Goal: Information Seeking & Learning: Learn about a topic

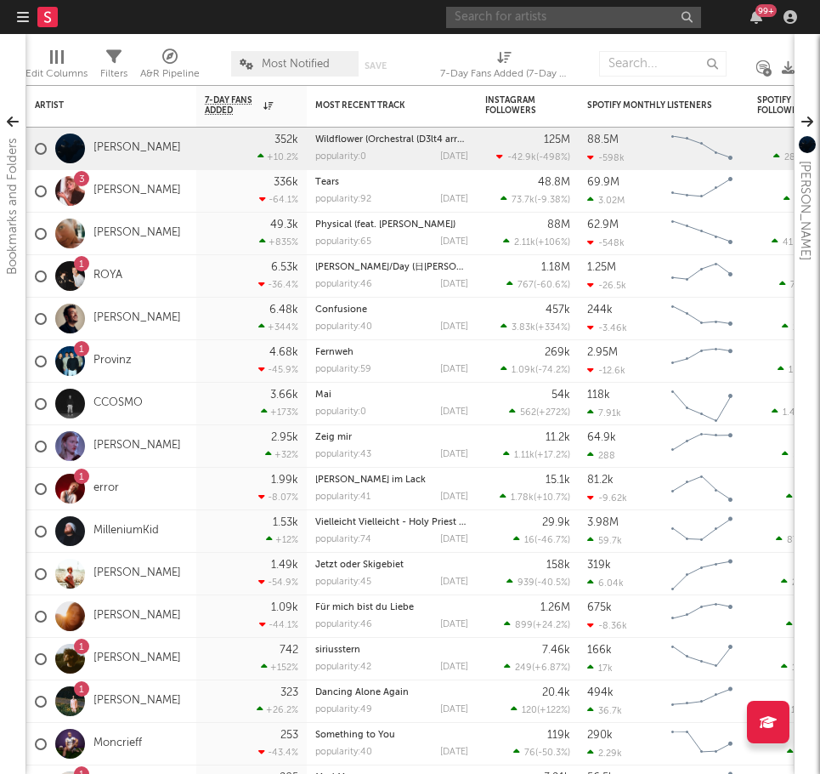
click at [643, 20] on input "text" at bounding box center [573, 17] width 255 height 21
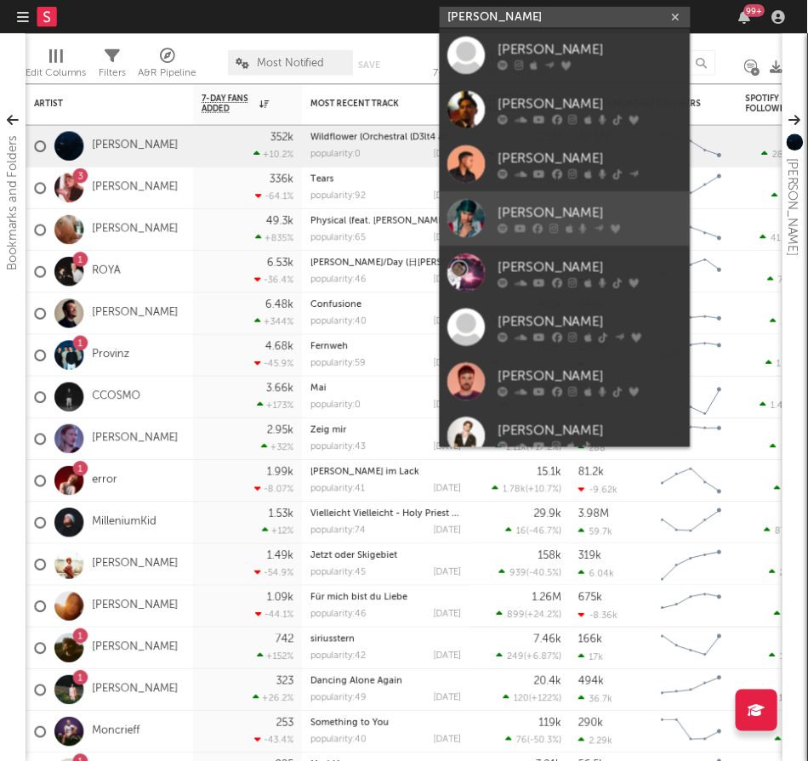
scroll to position [238, 0]
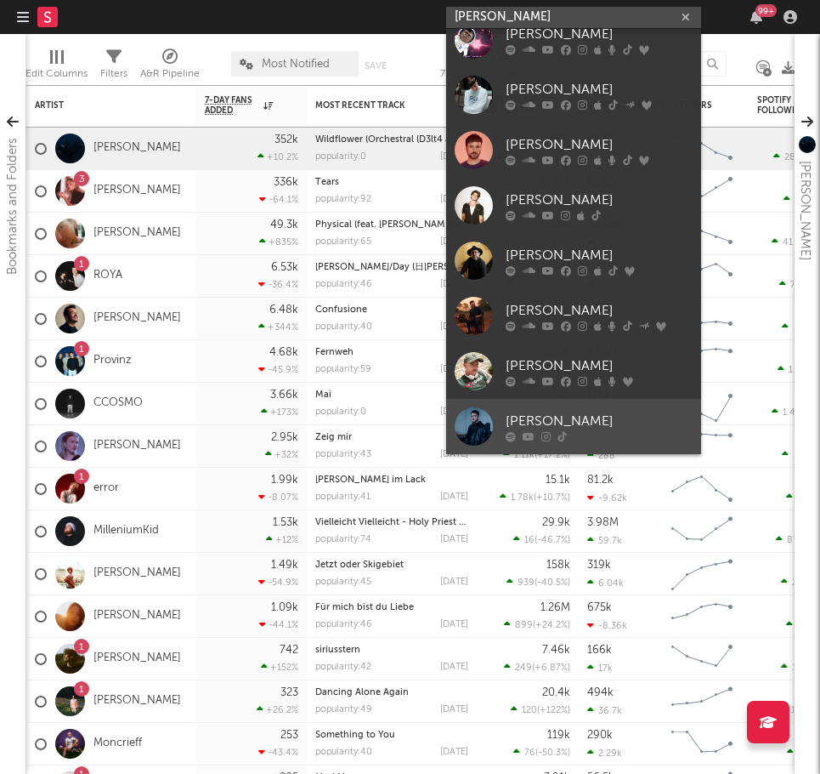
type input "[PERSON_NAME]"
click at [469, 415] on div at bounding box center [474, 426] width 38 height 38
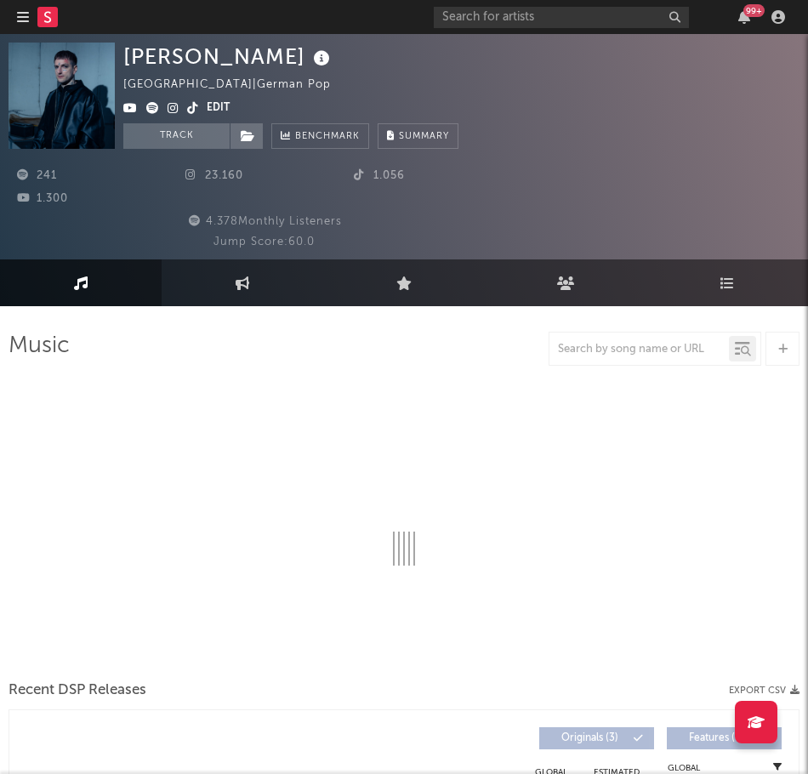
select select "1w"
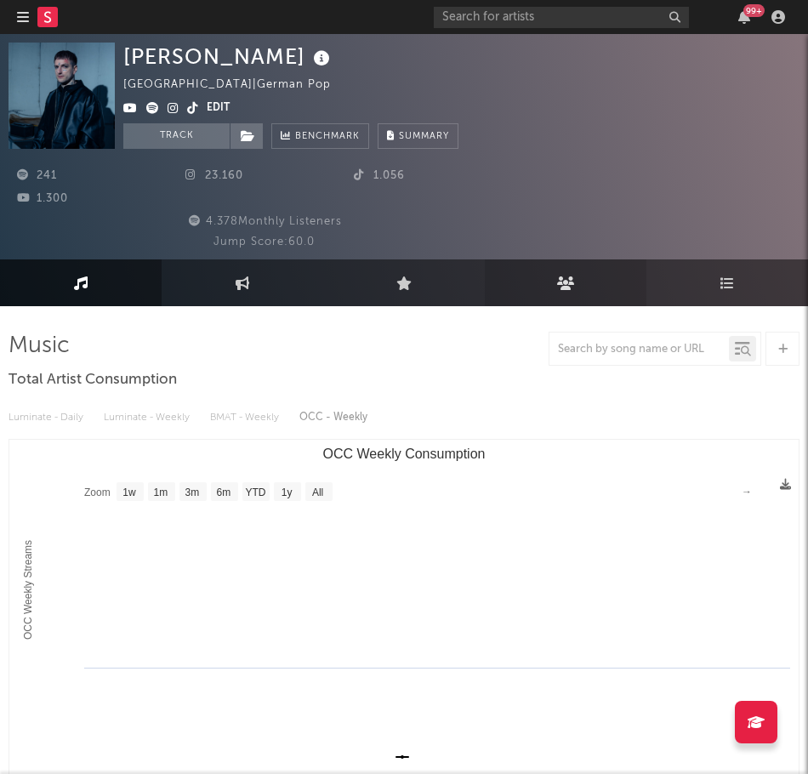
click at [552, 286] on link "Audience" at bounding box center [566, 282] width 162 height 47
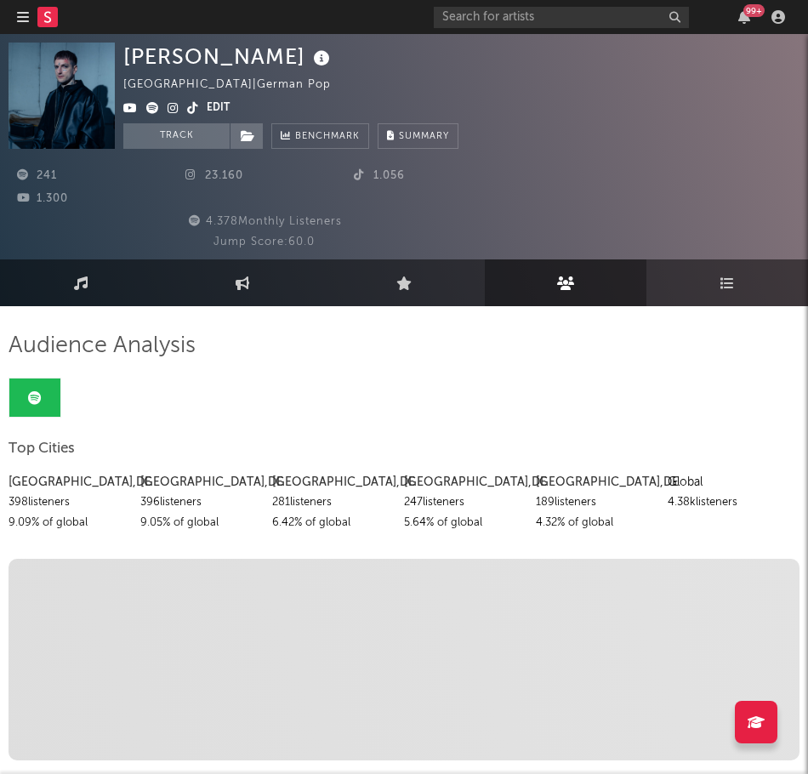
click at [213, 105] on button "Edit" at bounding box center [218, 109] width 23 height 20
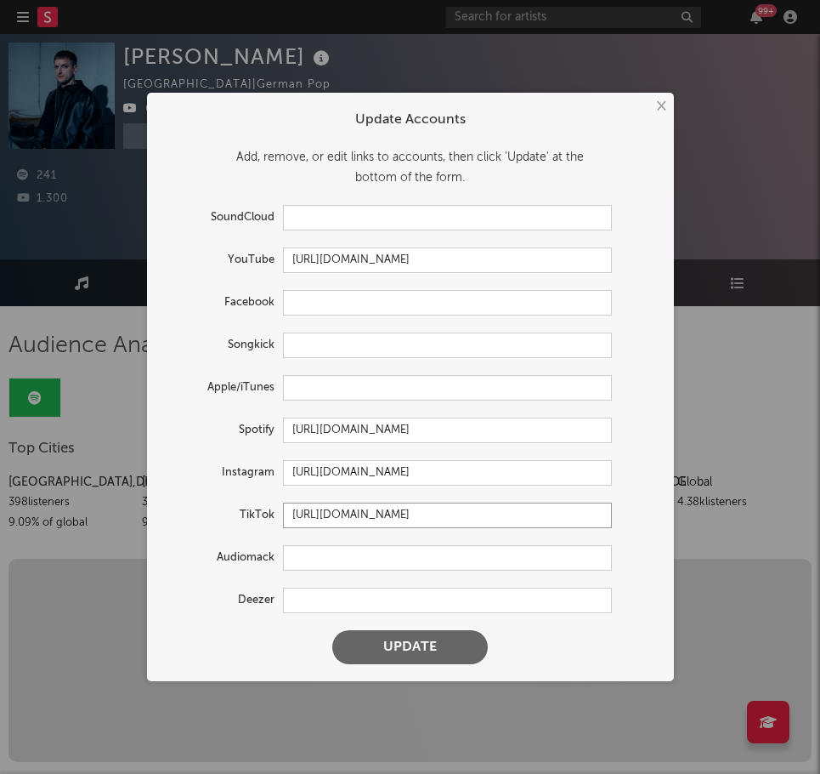
drag, startPoint x: 598, startPoint y: 516, endPoint x: 278, endPoint y: 519, distance: 320.5
click at [279, 520] on div "TikTok [URL][DOMAIN_NAME]" at bounding box center [388, 515] width 448 height 26
paste input "@adriannulldreinull"
type input "[URL][DOMAIN_NAME]"
click at [431, 641] on button "Update" at bounding box center [410, 647] width 156 height 34
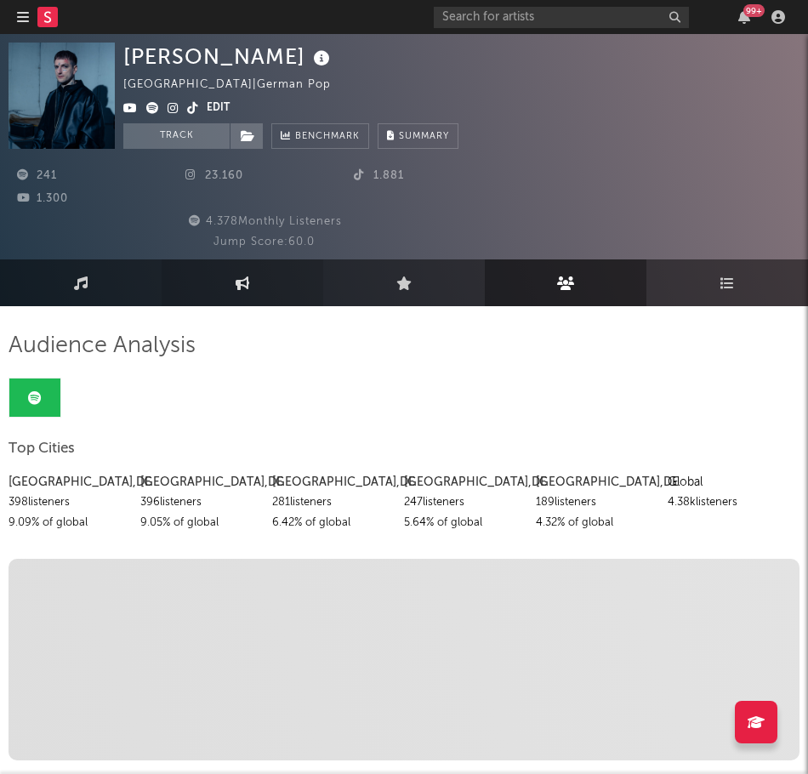
click at [245, 282] on icon at bounding box center [242, 283] width 14 height 14
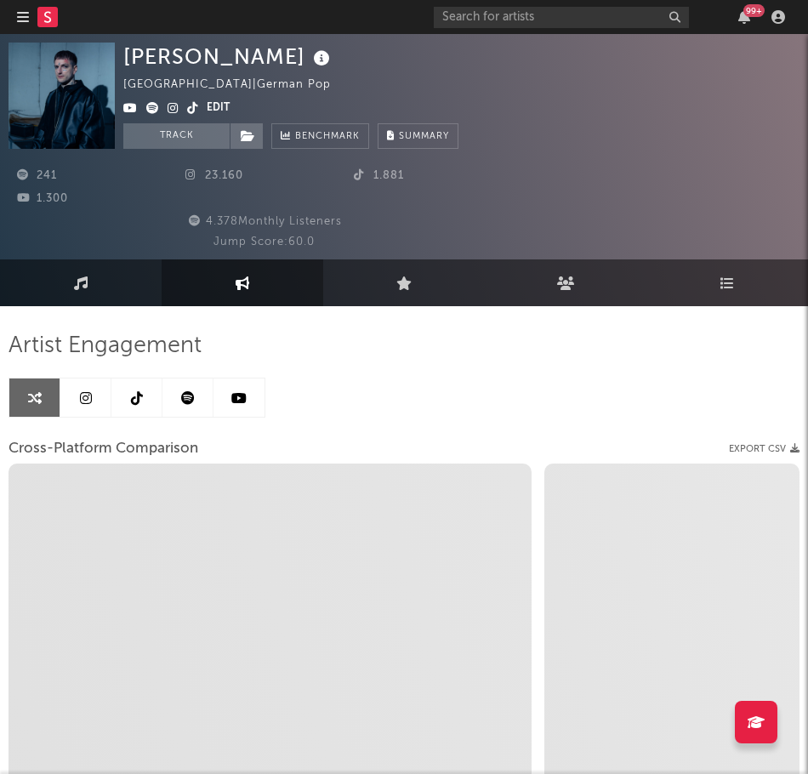
select select "1w"
select select "1m"
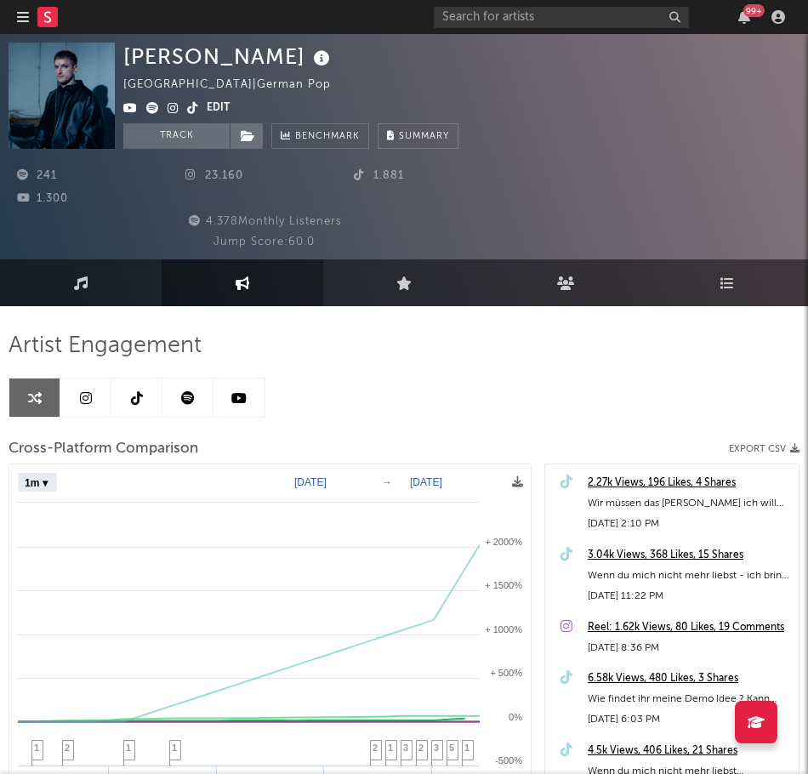
click at [128, 398] on link at bounding box center [136, 397] width 51 height 38
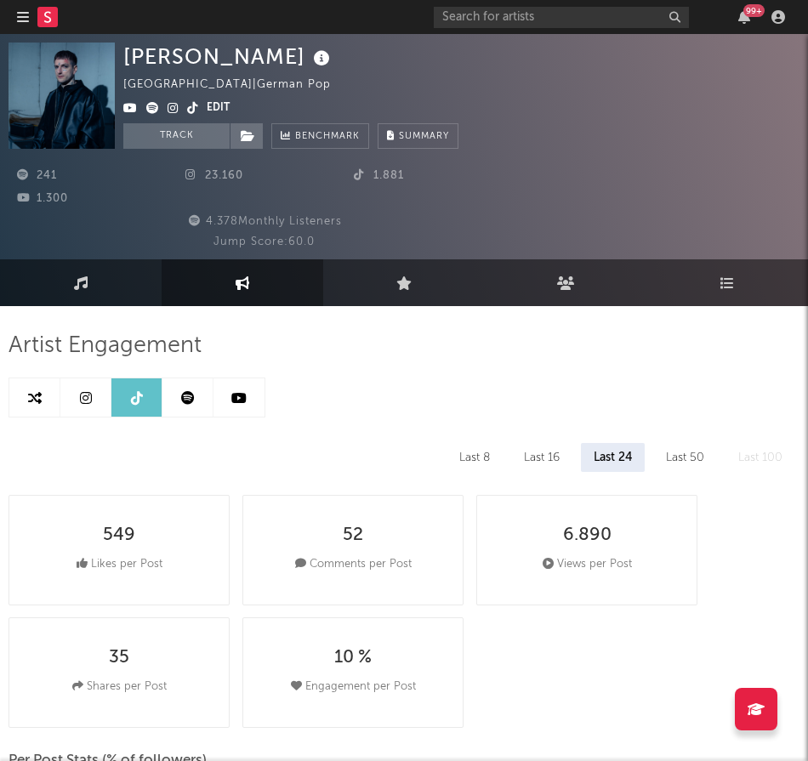
select select "1w"
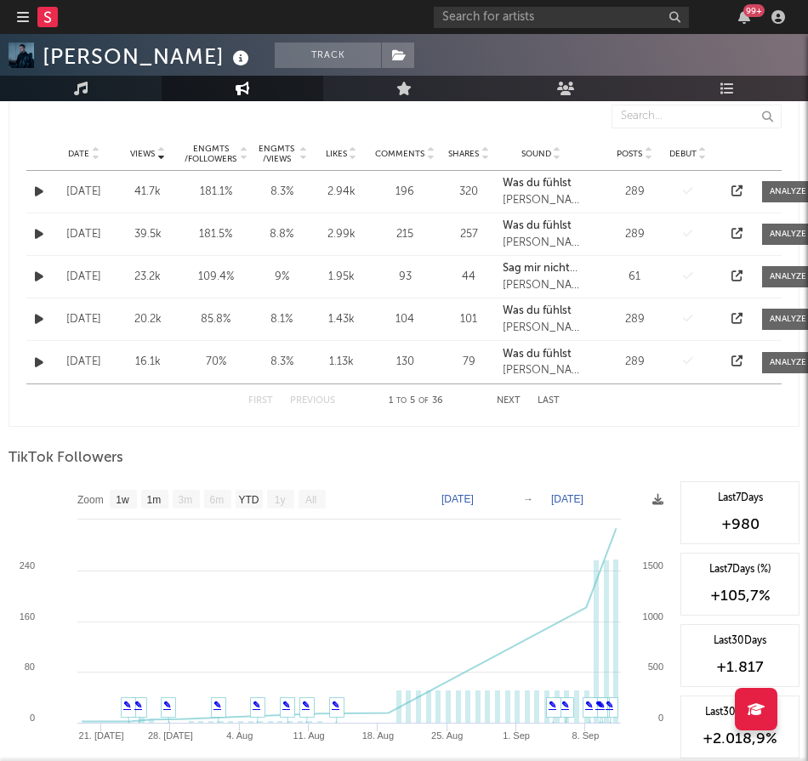
scroll to position [1275, 0]
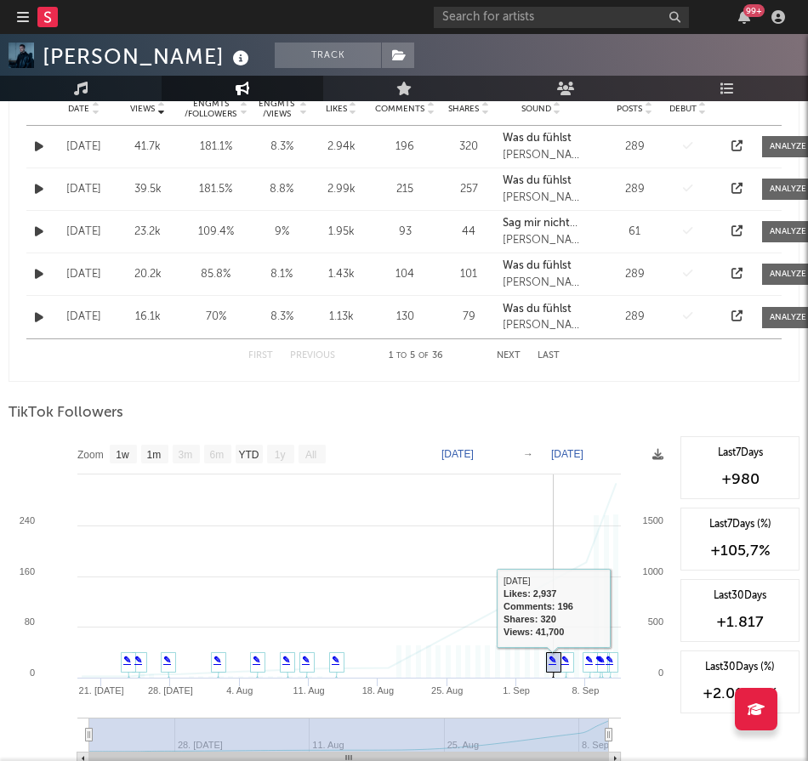
click at [547, 661] on icon at bounding box center [554, 666] width 14 height 26
click at [552, 665] on link "✎" at bounding box center [552, 660] width 8 height 10
click at [567, 665] on link "✎" at bounding box center [565, 660] width 8 height 10
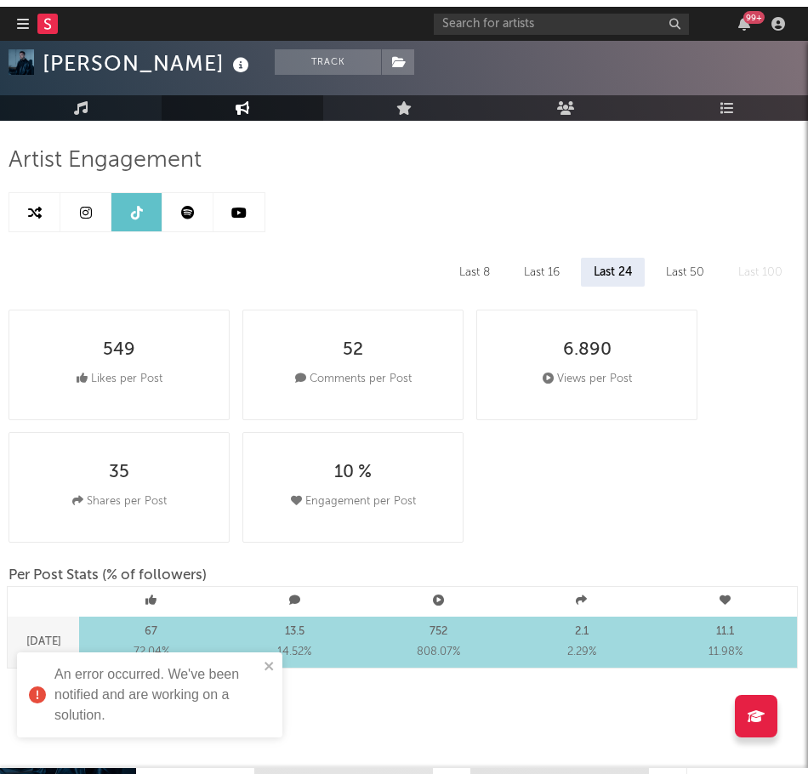
scroll to position [189, 0]
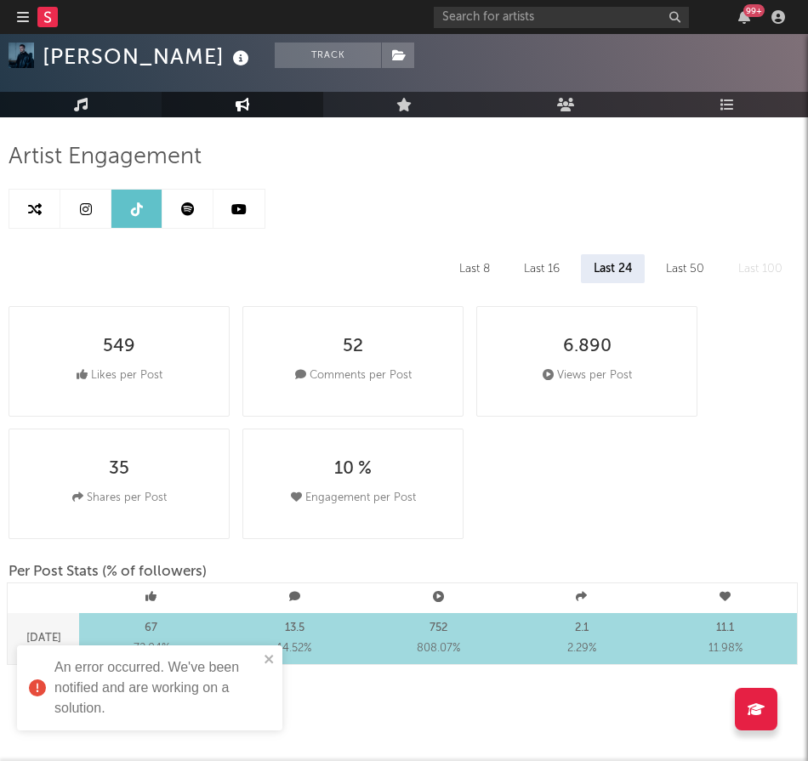
click at [83, 103] on icon at bounding box center [81, 105] width 14 height 14
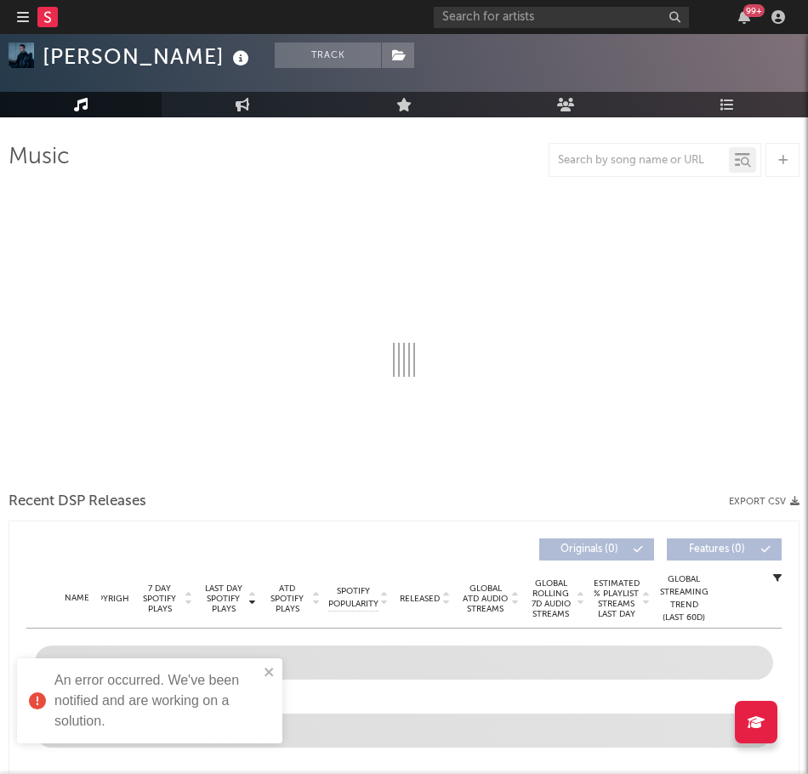
select select "1w"
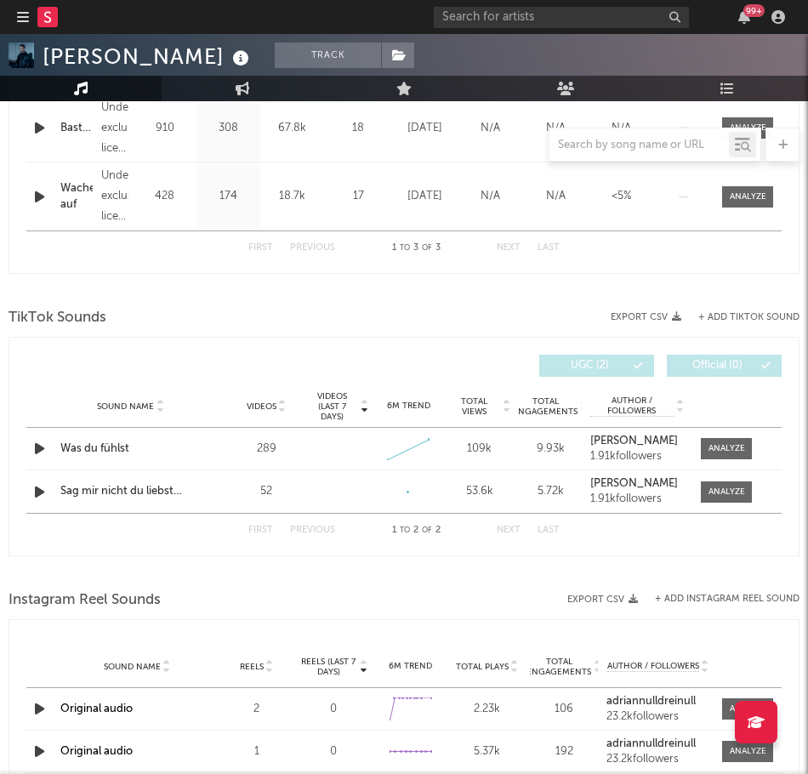
scroll to position [1039, 0]
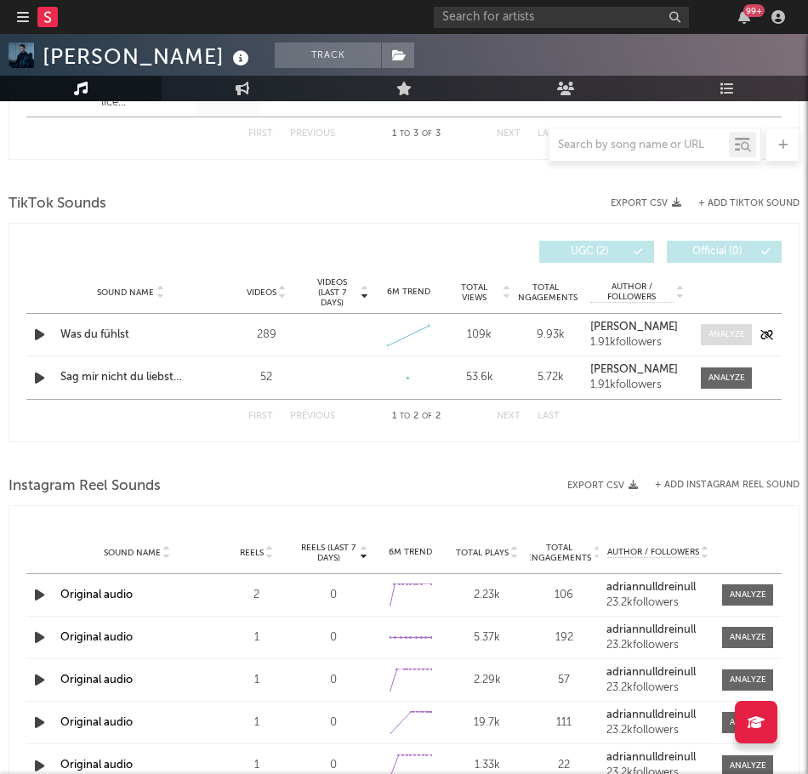
click at [700, 339] on div at bounding box center [726, 334] width 37 height 13
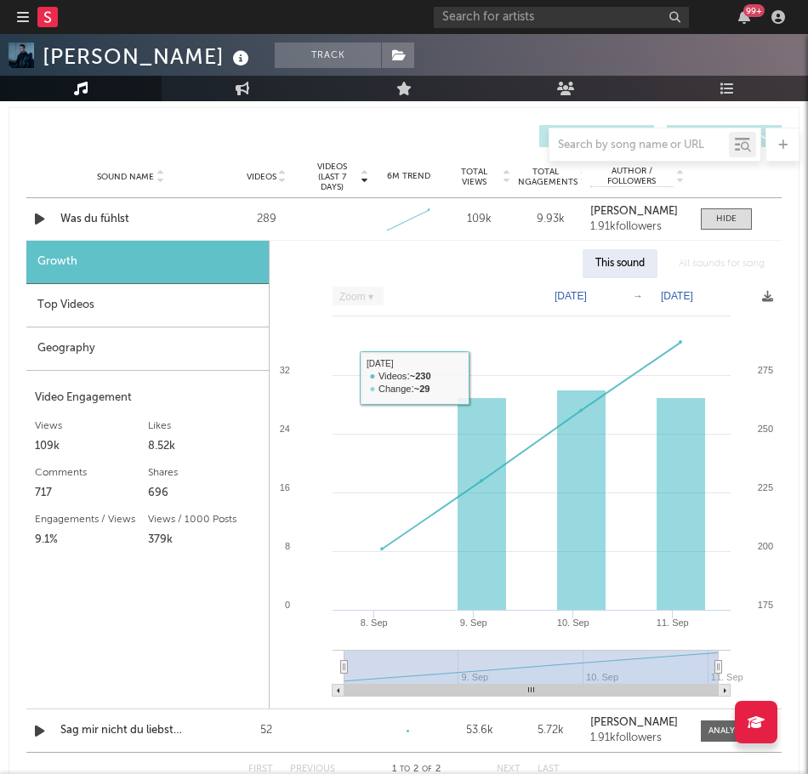
scroll to position [1124, 0]
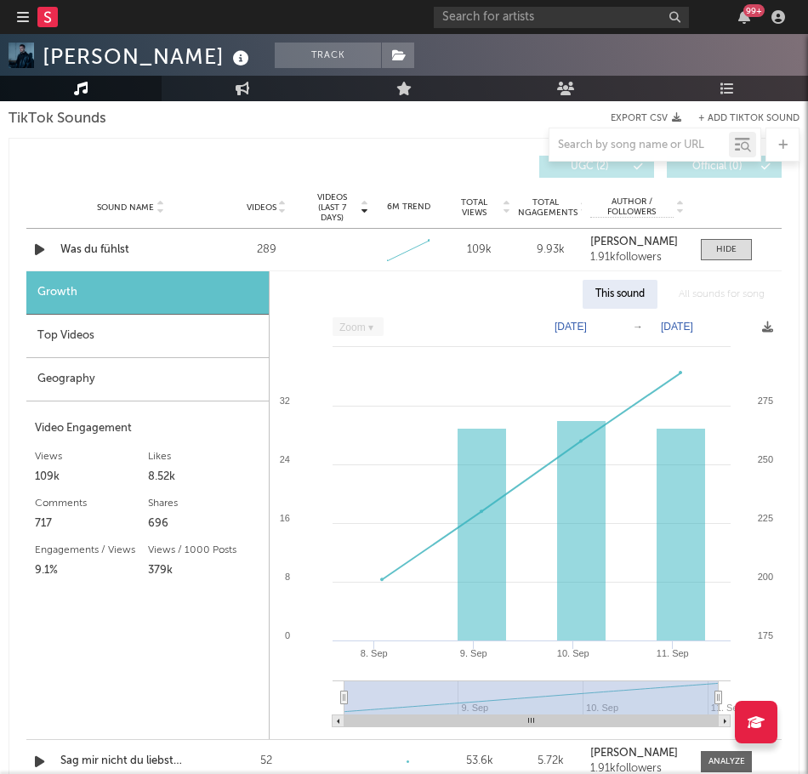
click at [586, 329] on text "[DATE]" at bounding box center [570, 326] width 32 height 12
click at [615, 324] on input "[DATE]" at bounding box center [580, 326] width 79 height 17
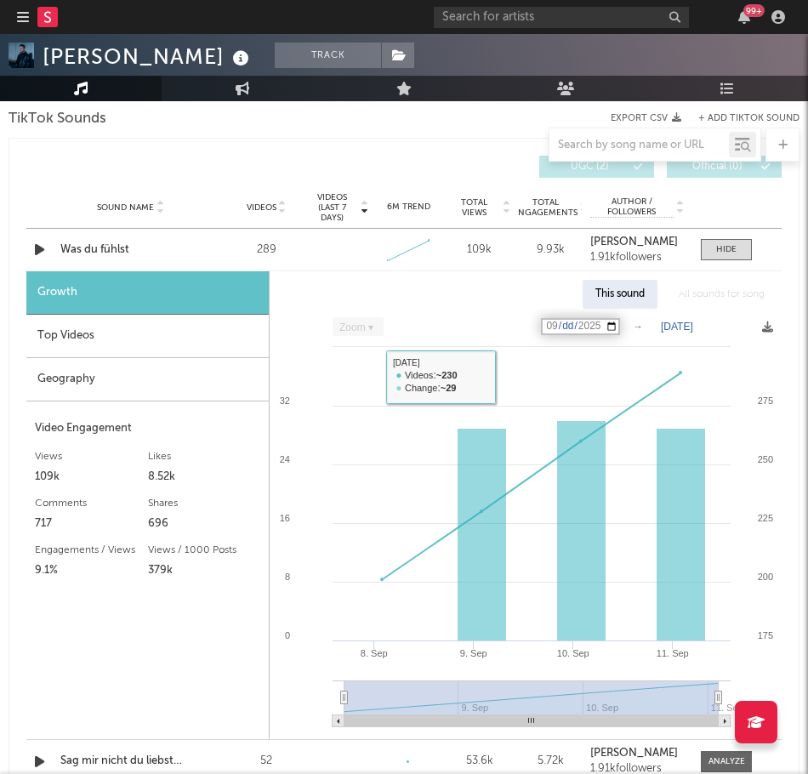
drag, startPoint x: 383, startPoint y: 287, endPoint x: 409, endPoint y: 297, distance: 27.2
click at [383, 287] on div "This sound All sounds for song" at bounding box center [525, 294] width 512 height 29
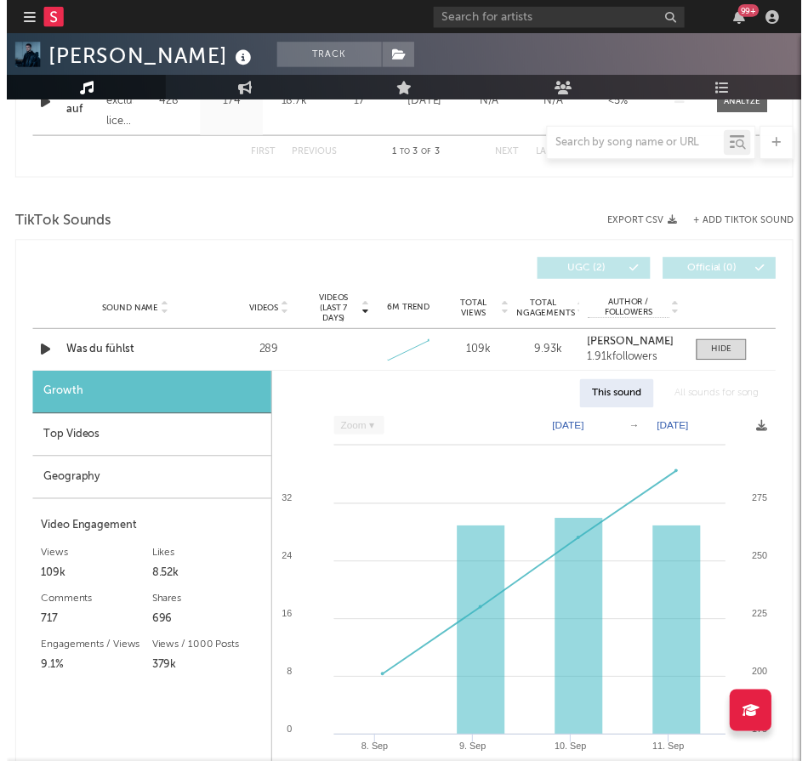
scroll to position [1020, 0]
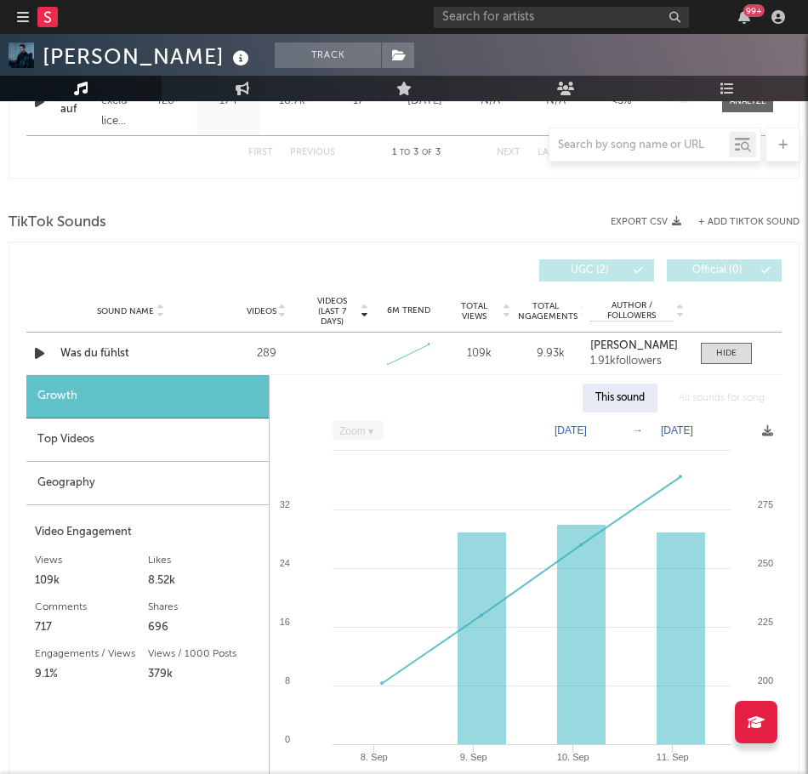
click at [183, 422] on div "Top Videos" at bounding box center [147, 439] width 242 height 43
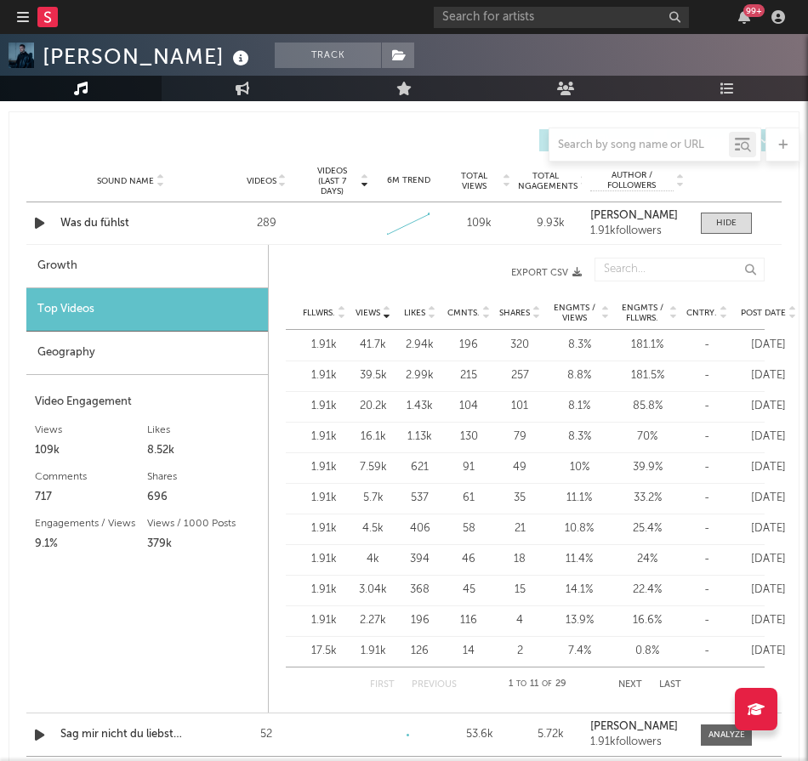
scroll to position [1190, 0]
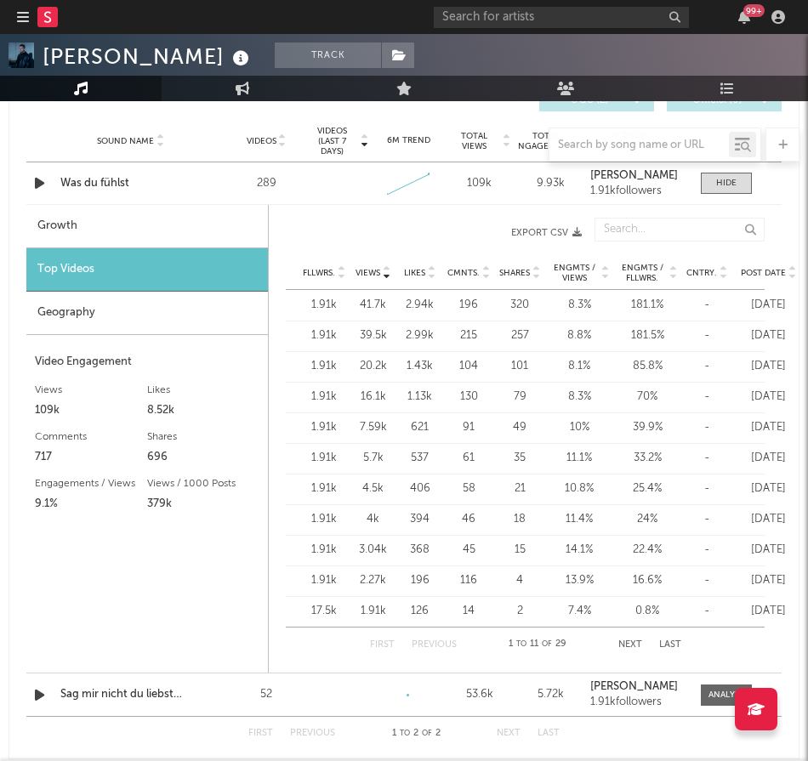
click at [69, 314] on div "Geography" at bounding box center [146, 313] width 241 height 43
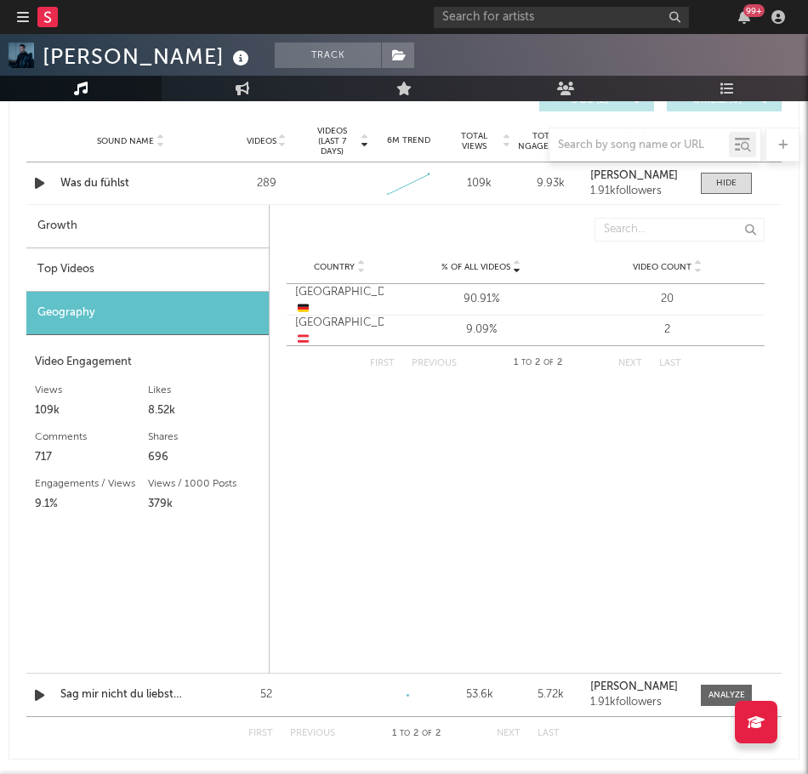
click at [112, 267] on div "Top Videos" at bounding box center [147, 269] width 242 height 43
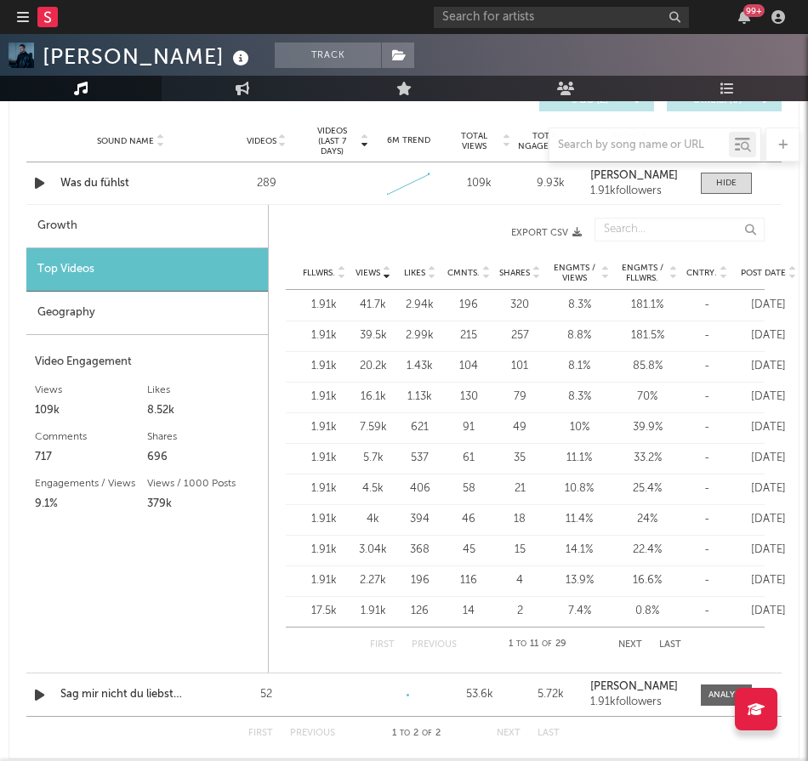
click at [122, 234] on div "Growth" at bounding box center [146, 226] width 241 height 43
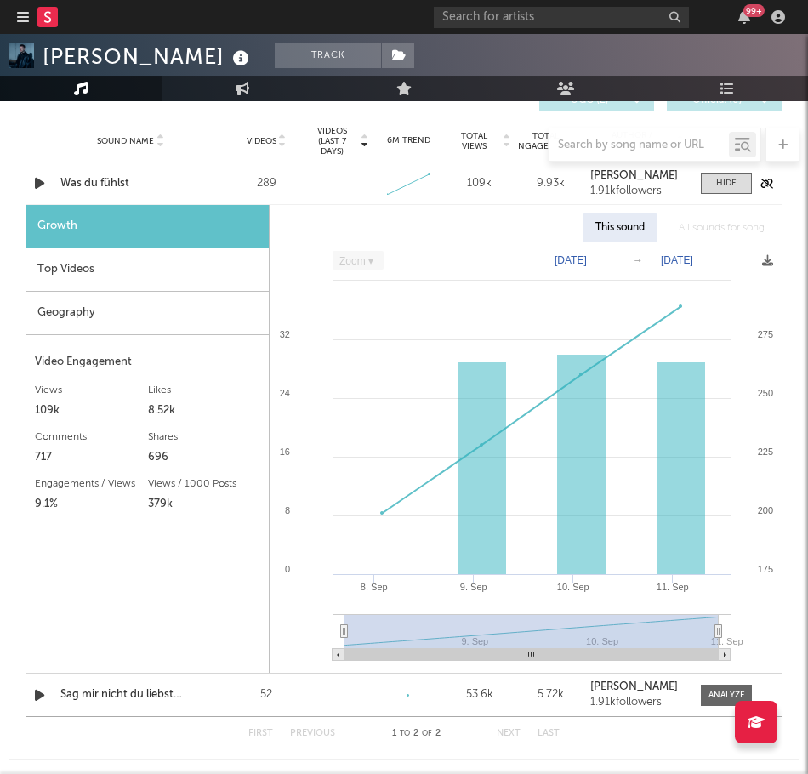
click at [37, 182] on icon "button" at bounding box center [40, 183] width 18 height 21
click at [37, 182] on icon "button" at bounding box center [39, 183] width 16 height 21
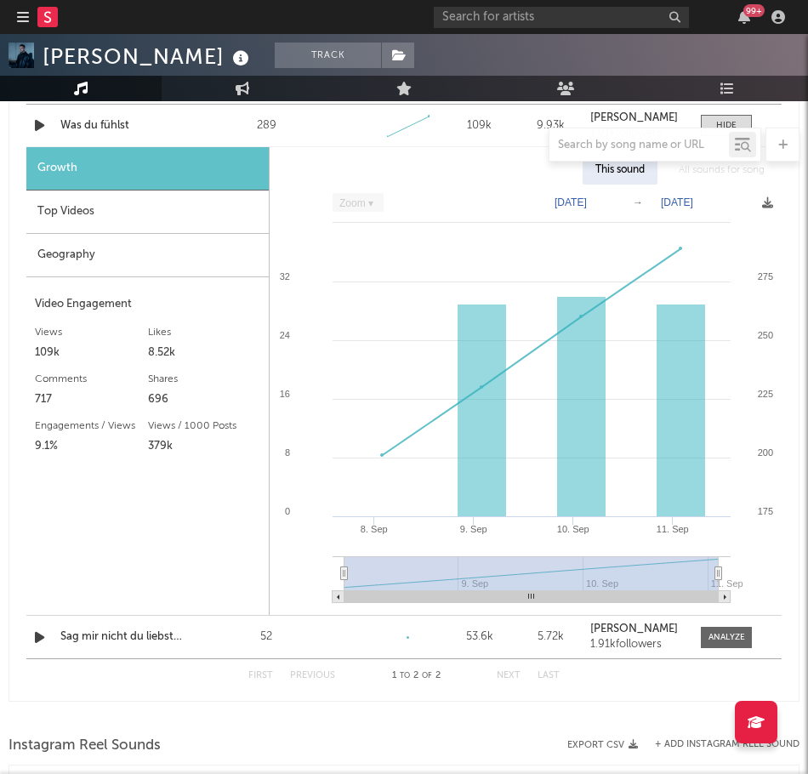
scroll to position [1275, 0]
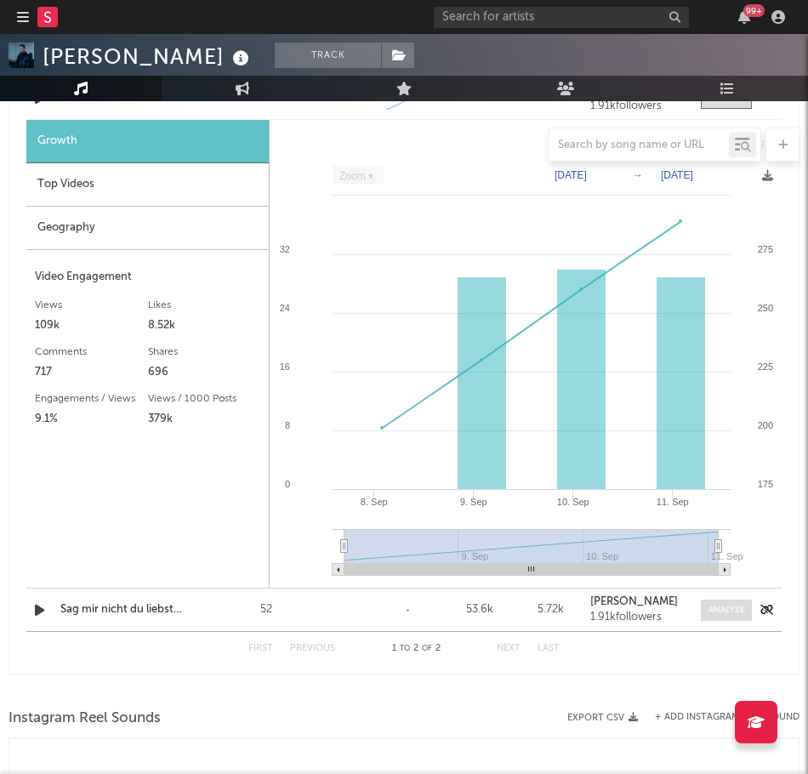
click at [700, 609] on div at bounding box center [726, 610] width 37 height 13
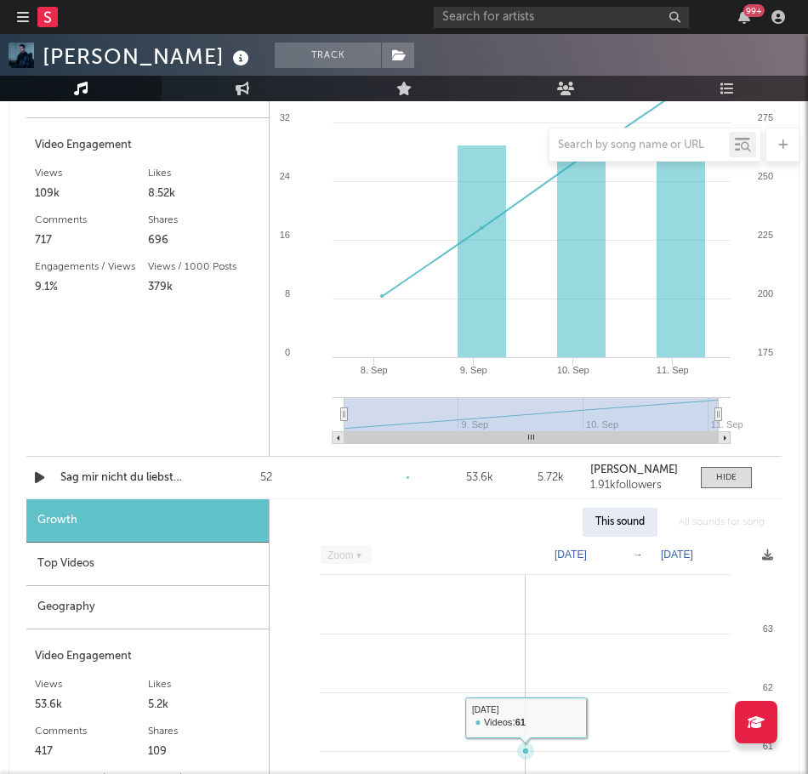
scroll to position [1360, 0]
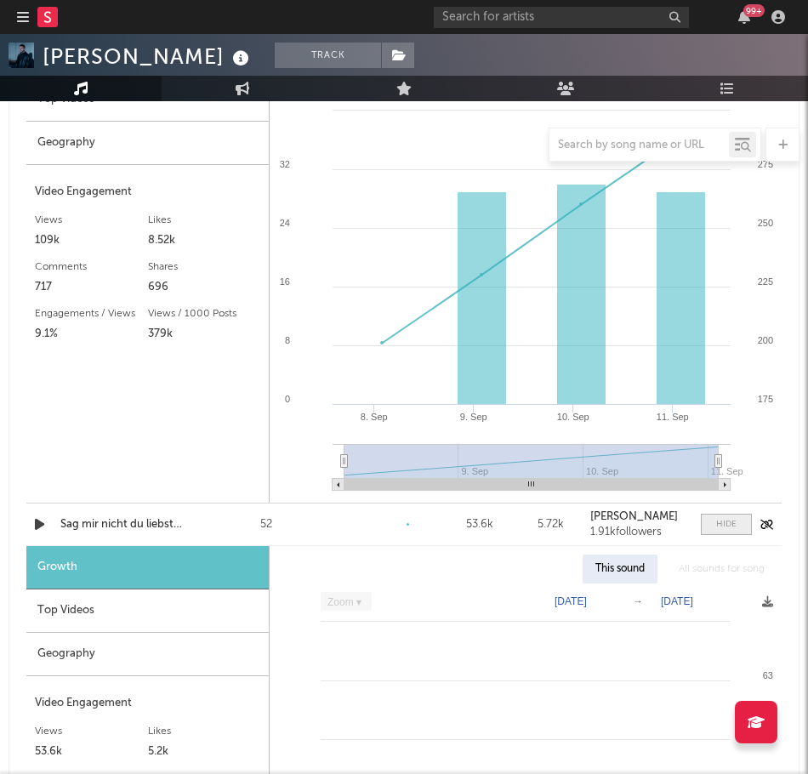
click at [700, 519] on div at bounding box center [726, 524] width 20 height 13
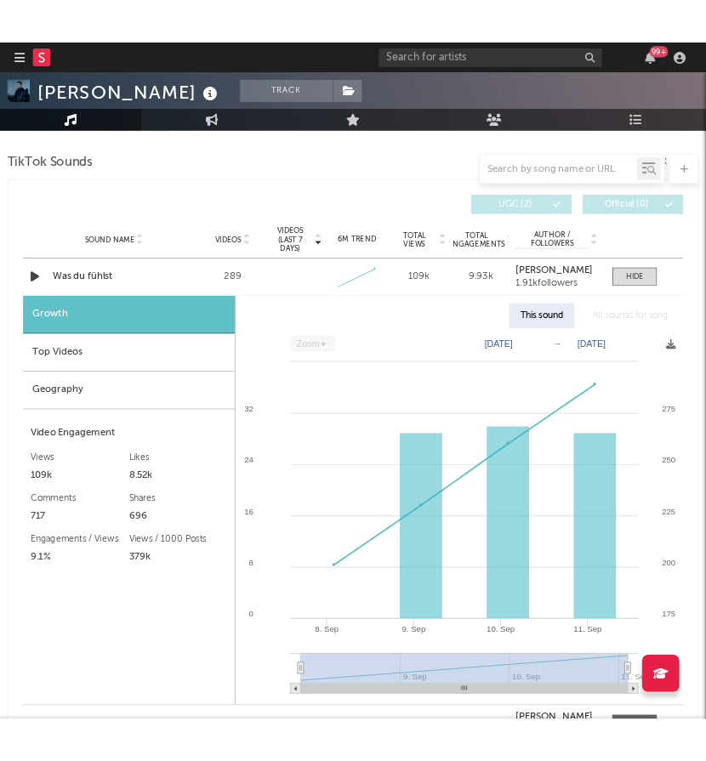
scroll to position [1190, 0]
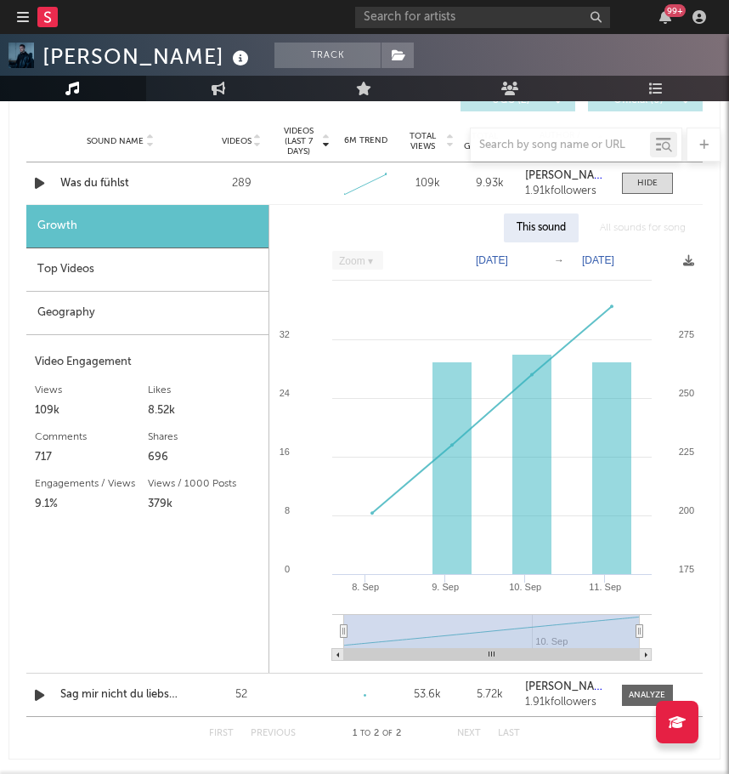
select select "Zoom"
